Goal: Task Accomplishment & Management: Complete application form

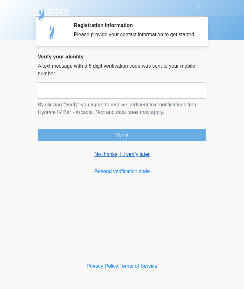
click at [131, 158] on link "No thanks, I'll verify later" at bounding box center [122, 155] width 169 height 8
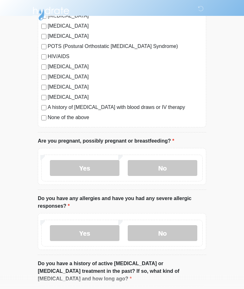
scroll to position [151, 0]
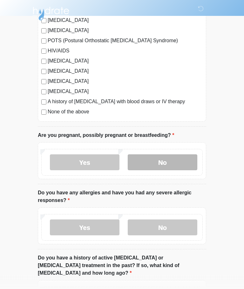
click at [177, 160] on label "No" at bounding box center [163, 163] width 70 height 16
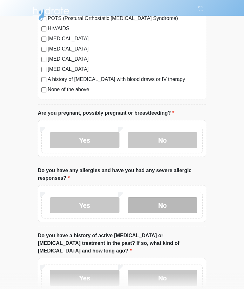
click at [180, 205] on label "No" at bounding box center [163, 205] width 70 height 16
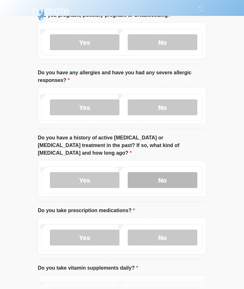
click at [186, 173] on label "No" at bounding box center [163, 181] width 70 height 16
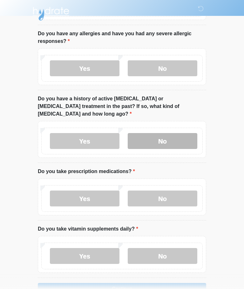
scroll to position [326, 0]
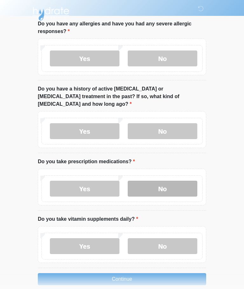
click at [177, 181] on label "No" at bounding box center [163, 189] width 70 height 16
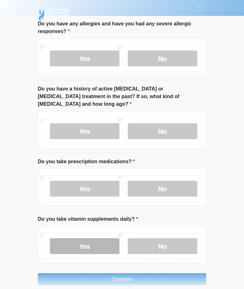
click at [95, 239] on label "Yes" at bounding box center [85, 247] width 70 height 16
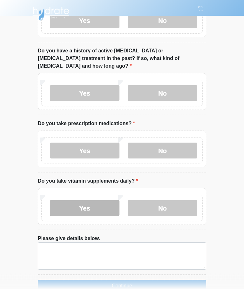
scroll to position [371, 0]
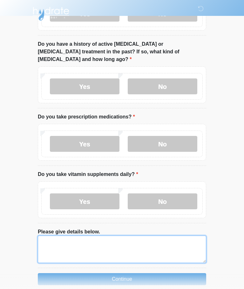
click at [147, 240] on textarea "Please give details below." at bounding box center [122, 249] width 169 height 27
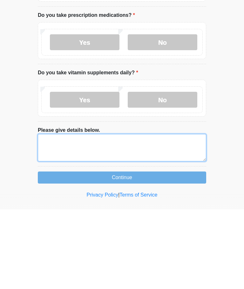
type textarea "*"
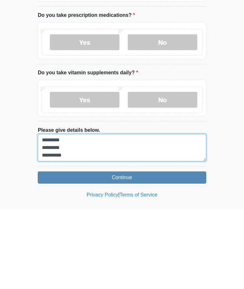
type textarea "********* ********* *********"
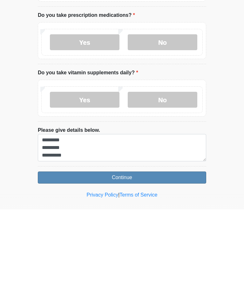
click at [172, 252] on button "Continue" at bounding box center [122, 258] width 169 height 12
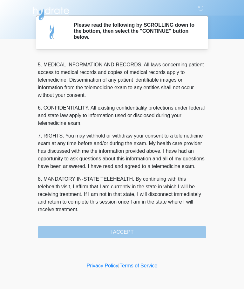
scroll to position [207, 0]
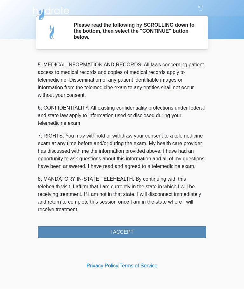
click at [165, 234] on button "I ACCEPT" at bounding box center [122, 233] width 169 height 12
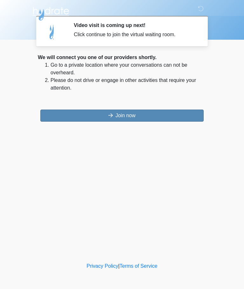
click at [125, 110] on button "Join now" at bounding box center [121, 116] width 163 height 12
